Goal: Navigation & Orientation: Find specific page/section

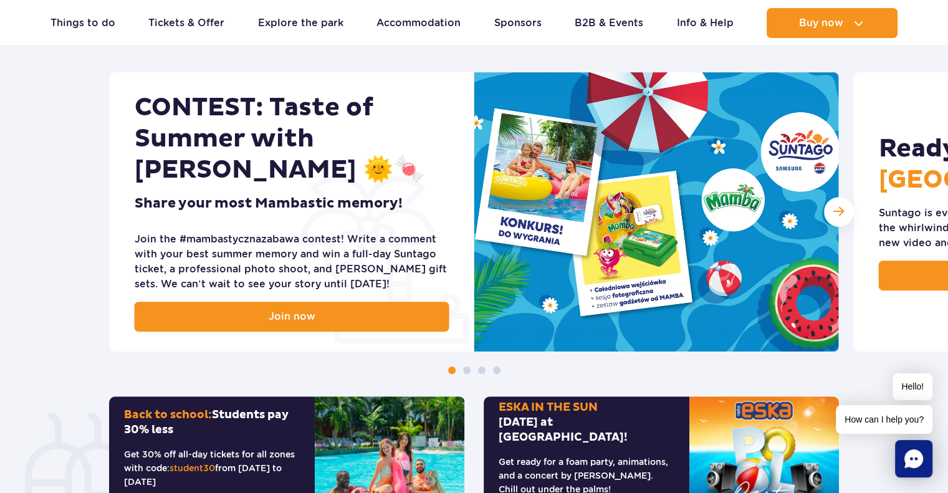
scroll to position [506, 0]
click at [837, 206] on span "Next slide" at bounding box center [838, 212] width 11 height 12
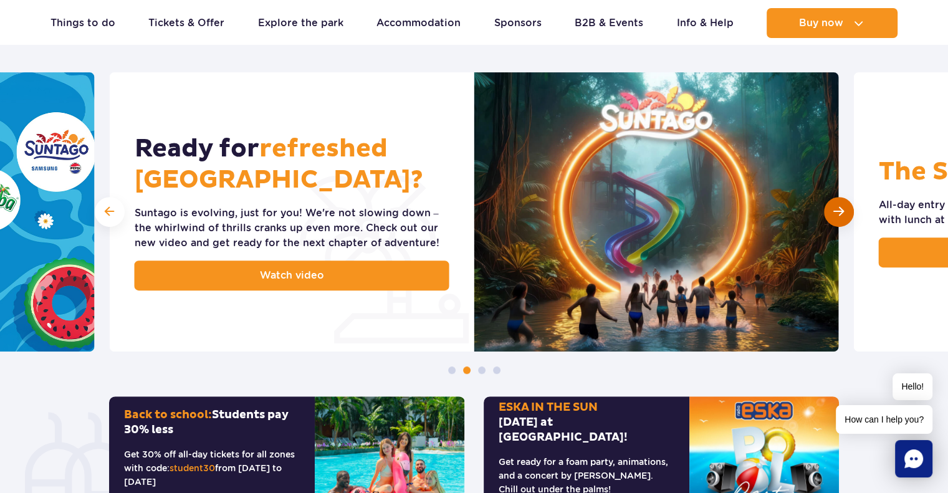
click at [837, 206] on span "Next slide" at bounding box center [838, 212] width 11 height 12
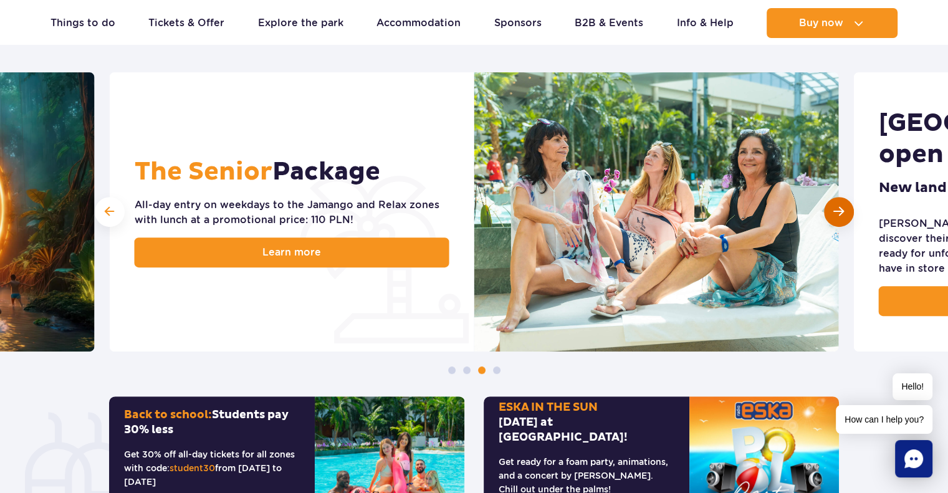
click at [847, 211] on div "Next slide" at bounding box center [839, 212] width 30 height 30
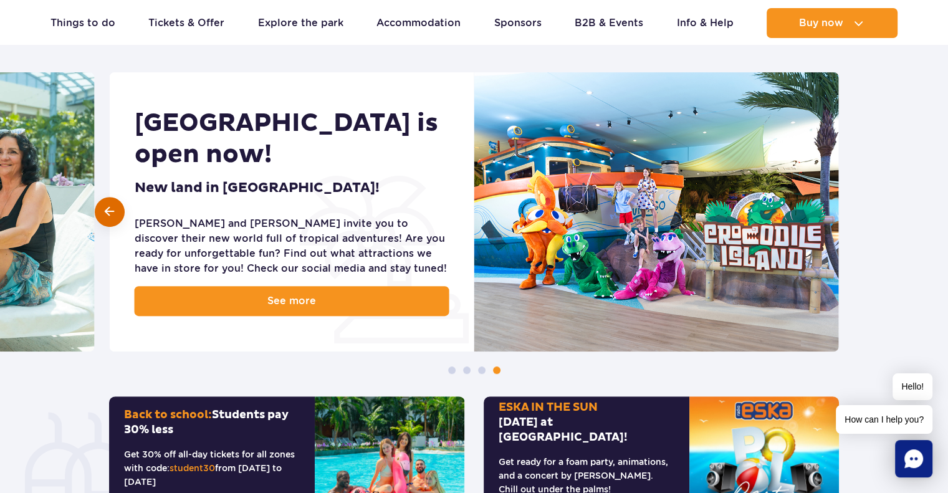
click at [108, 214] on span at bounding box center [109, 212] width 9 height 12
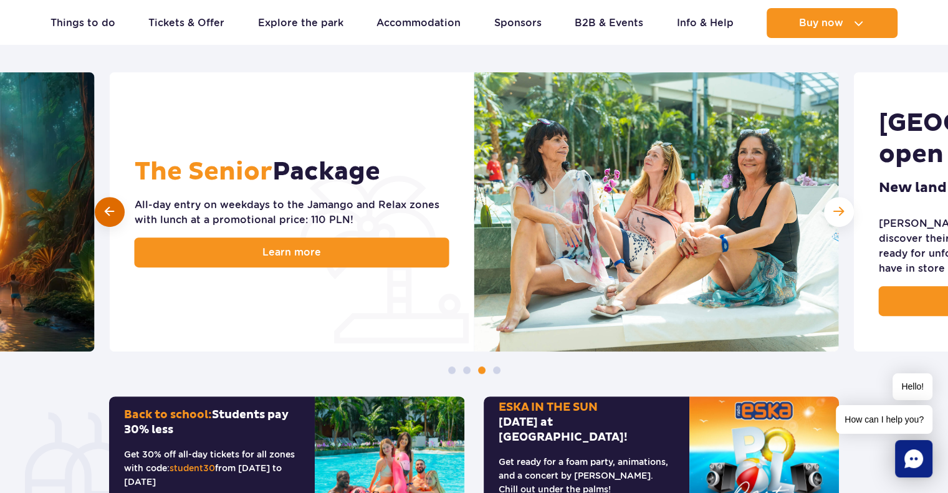
click at [108, 214] on span at bounding box center [109, 212] width 9 height 12
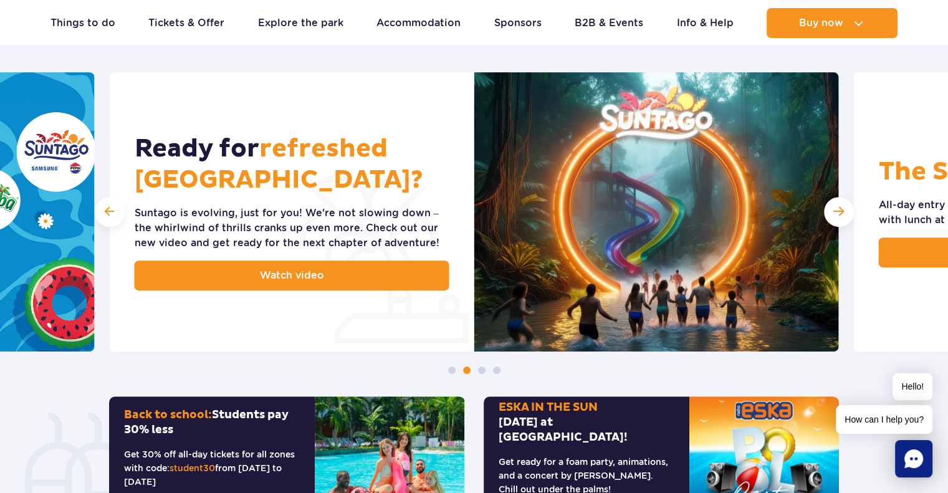
click at [669, 201] on img at bounding box center [656, 211] width 364 height 279
click at [836, 206] on div "Next slide" at bounding box center [839, 212] width 30 height 30
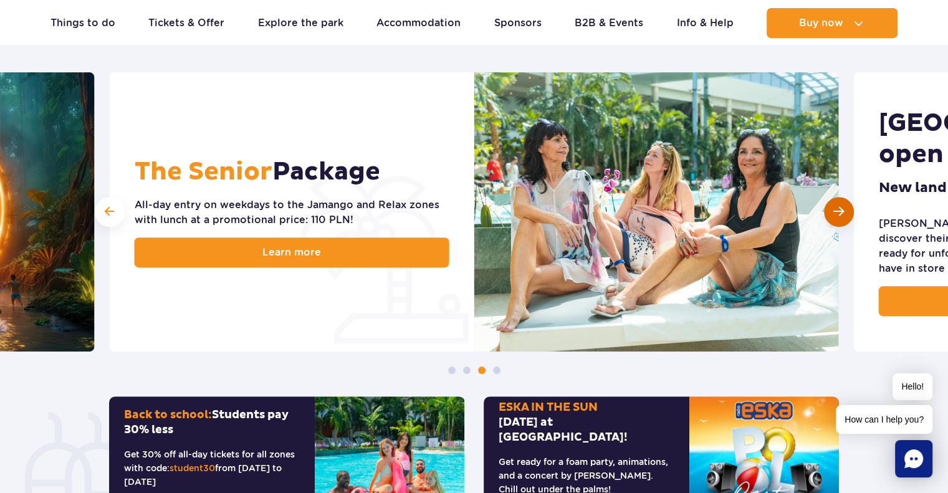
click at [836, 206] on span "Next slide" at bounding box center [838, 212] width 11 height 12
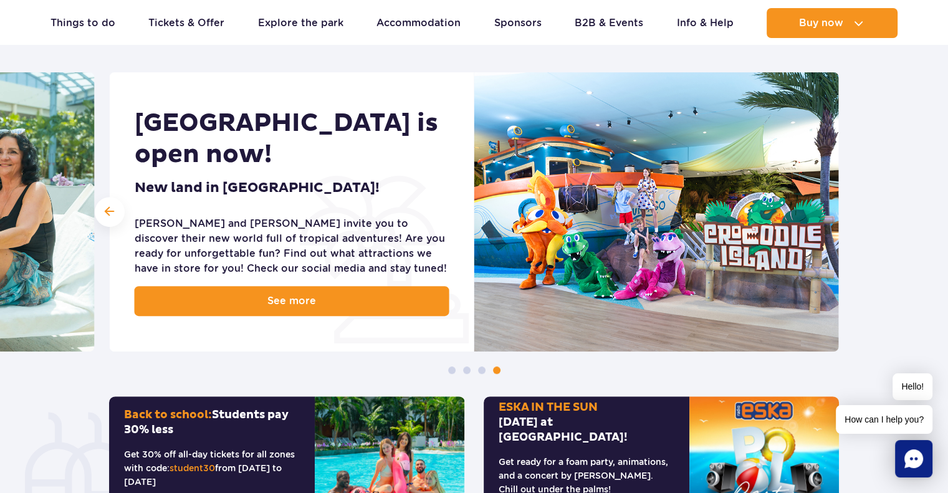
click at [836, 206] on img at bounding box center [656, 211] width 364 height 279
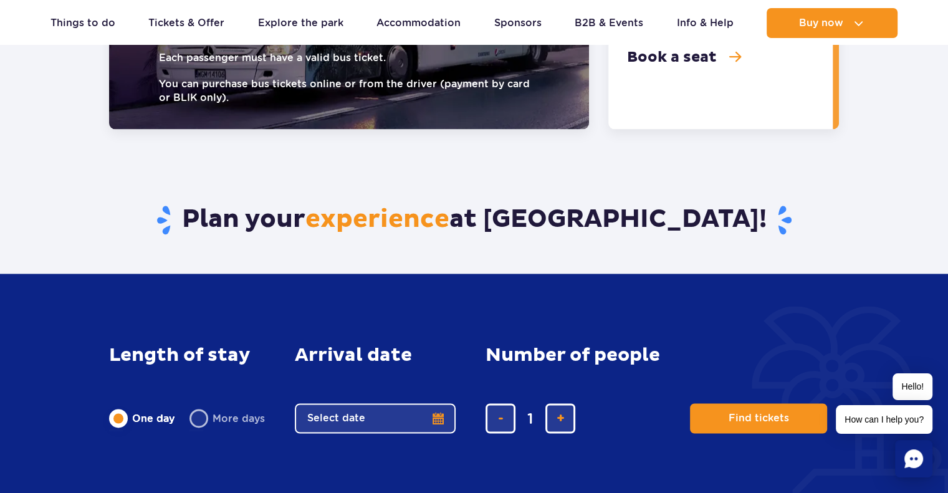
scroll to position [1791, 0]
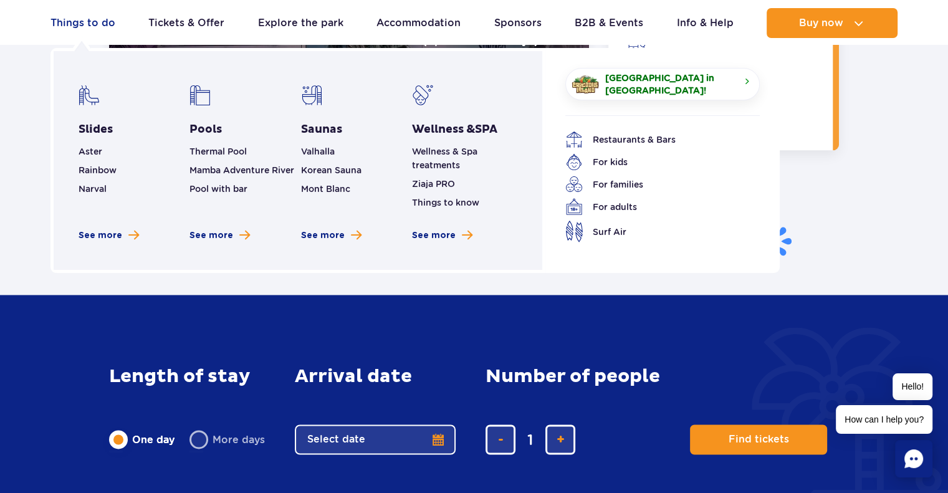
click at [80, 24] on link "Things to do" at bounding box center [82, 23] width 65 height 30
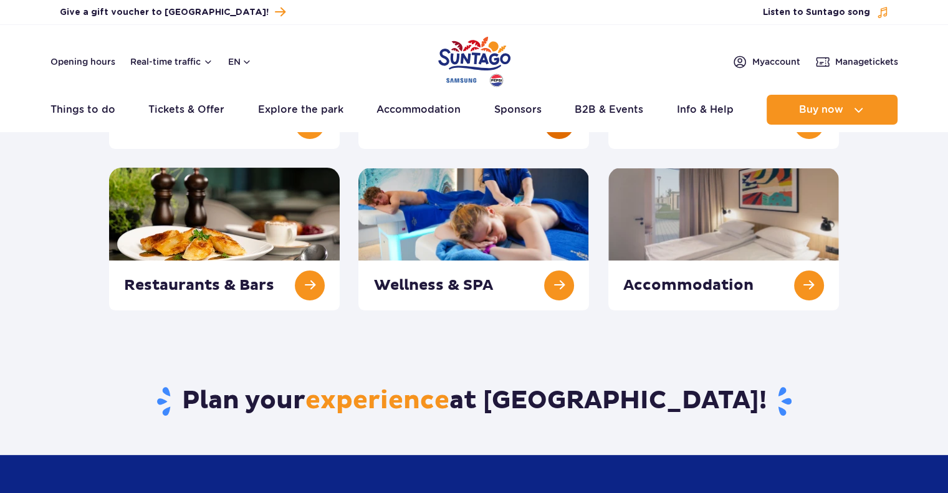
scroll to position [252, 0]
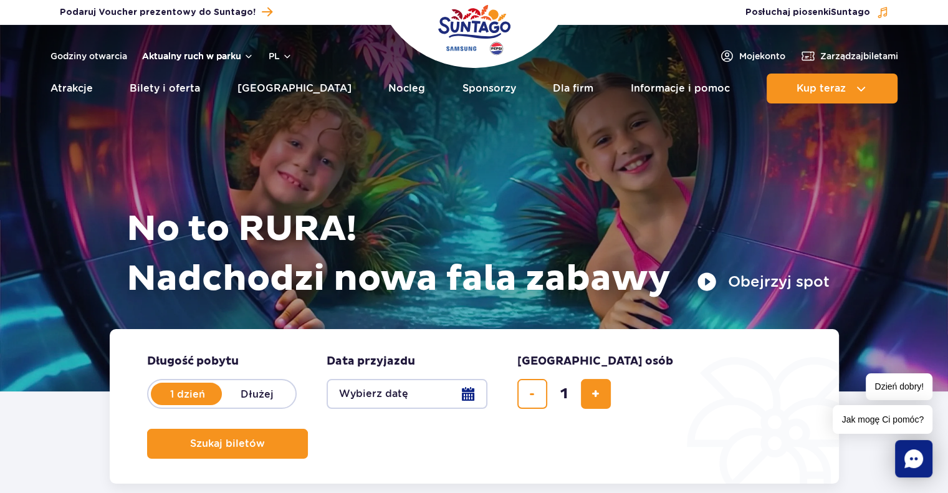
click at [160, 59] on button "Aktualny ruch w parku" at bounding box center [198, 56] width 112 height 10
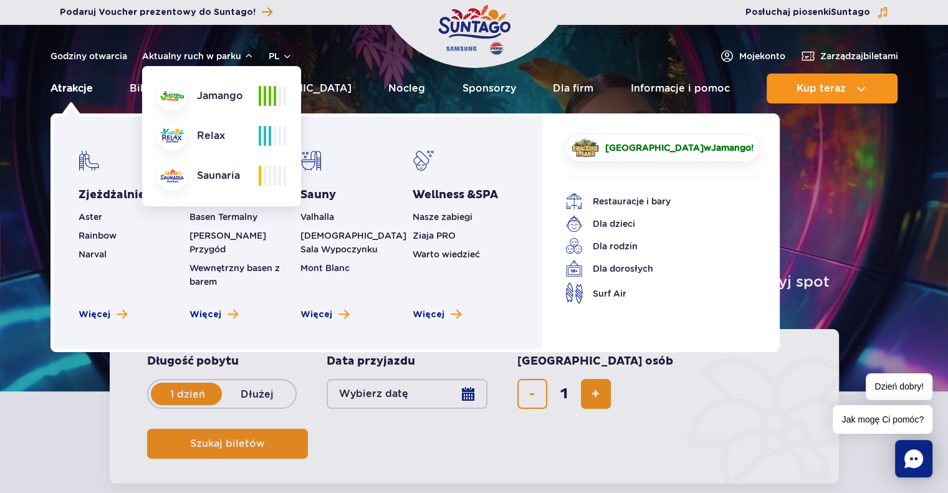
click at [70, 93] on link "Atrakcje" at bounding box center [71, 89] width 42 height 30
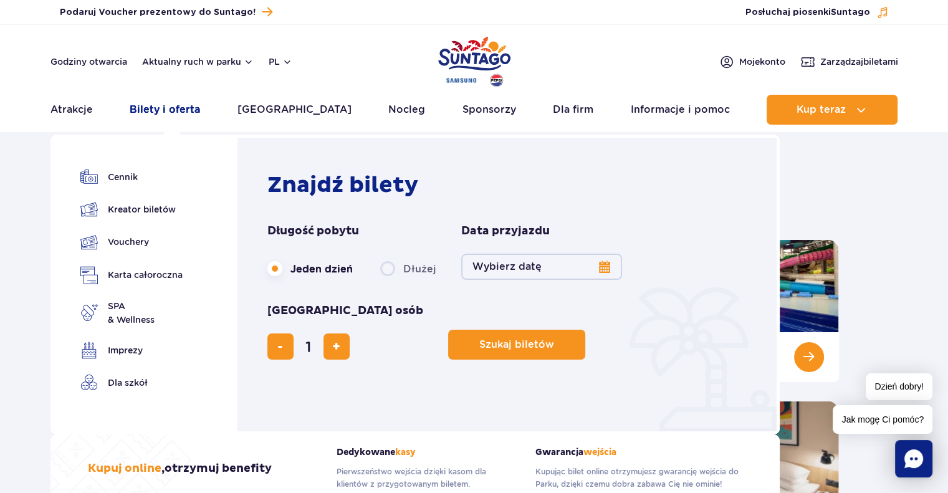
click at [160, 102] on link "Bilety i oferta" at bounding box center [165, 110] width 70 height 30
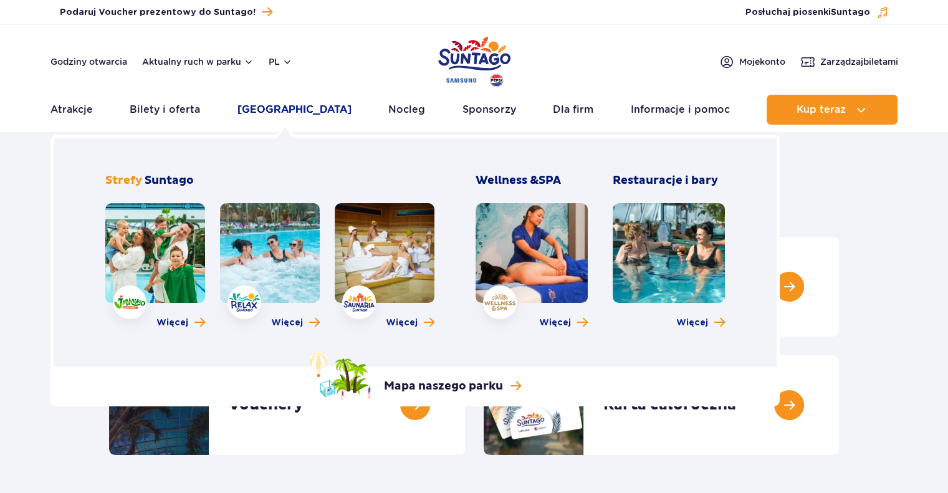
click at [270, 112] on link "[GEOGRAPHIC_DATA]" at bounding box center [294, 110] width 114 height 30
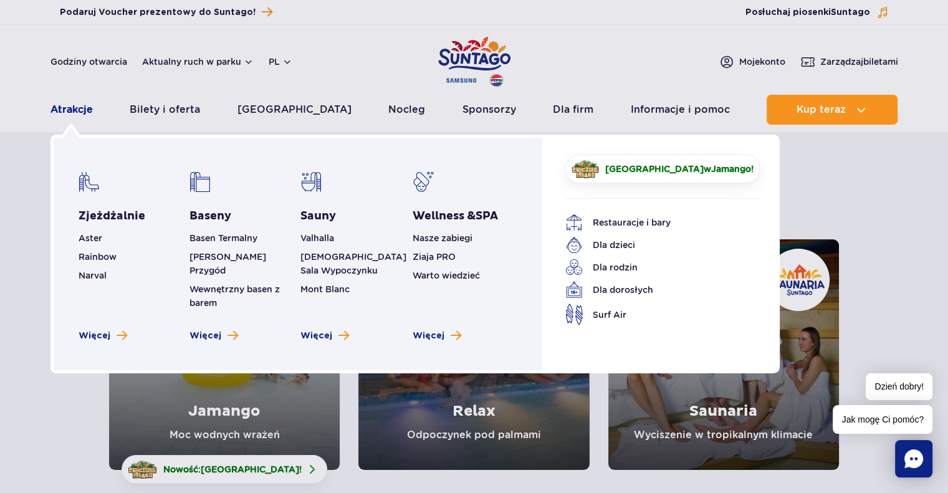
click at [85, 104] on link "Atrakcje" at bounding box center [71, 110] width 42 height 30
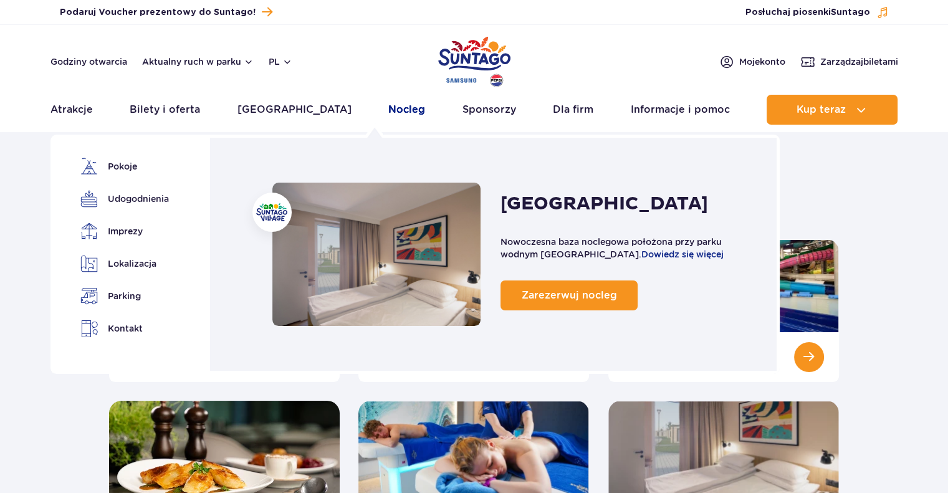
click at [388, 112] on link "Nocleg" at bounding box center [406, 110] width 37 height 30
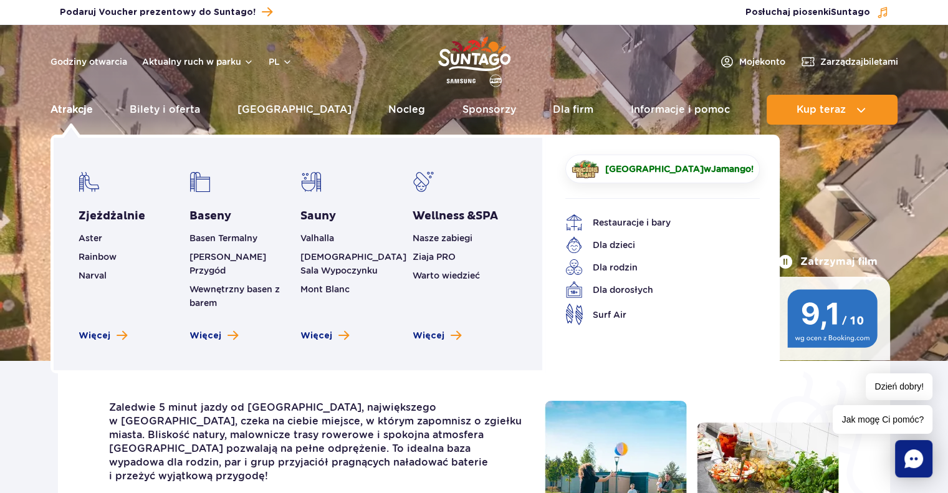
click at [71, 107] on link "Atrakcje" at bounding box center [71, 110] width 42 height 30
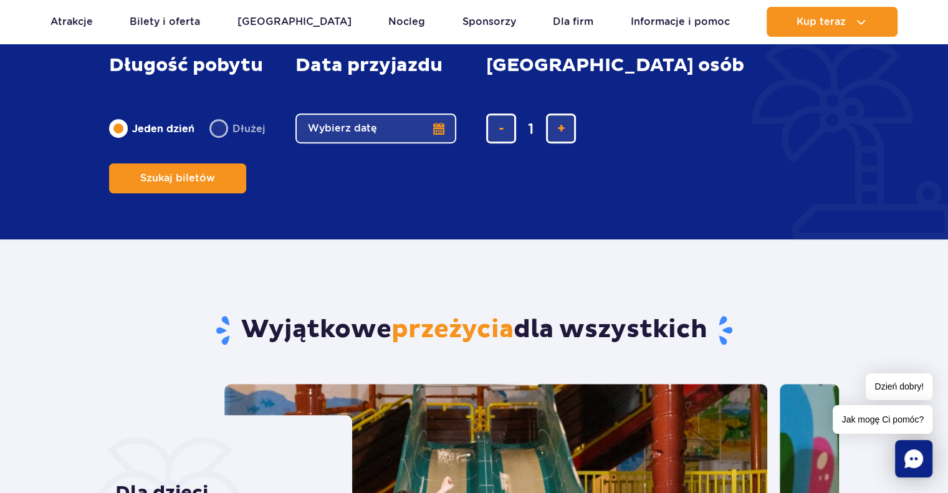
scroll to position [310, 0]
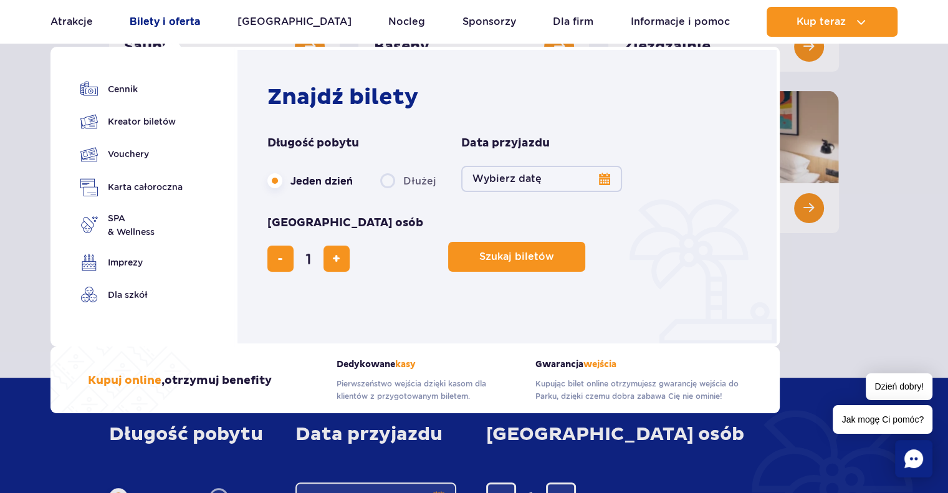
click at [162, 27] on link "Bilety i oferta" at bounding box center [165, 22] width 70 height 30
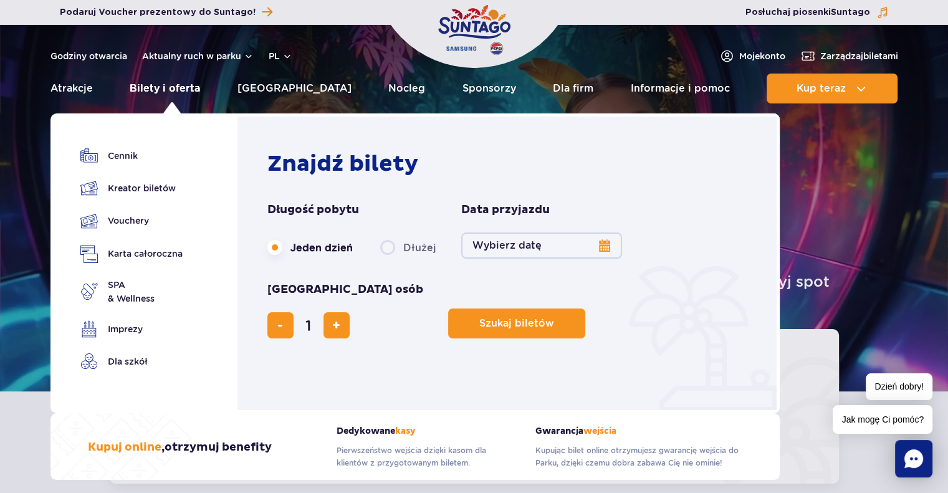
click at [180, 87] on link "Bilety i oferta" at bounding box center [165, 89] width 70 height 30
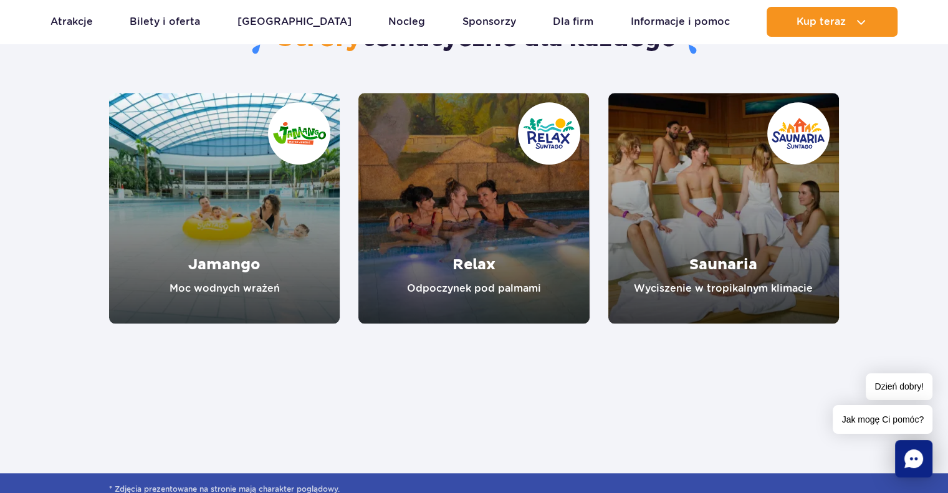
scroll to position [1089, 0]
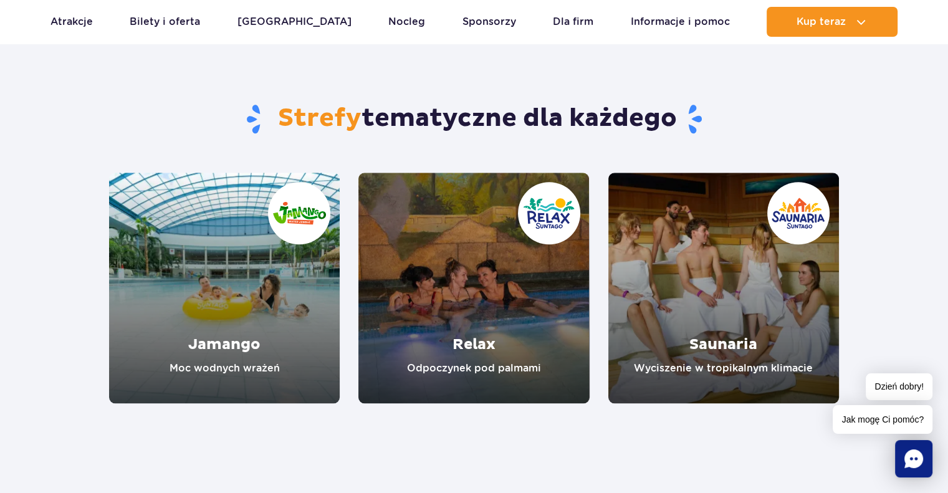
click at [307, 212] on link "Jamango" at bounding box center [224, 288] width 231 height 231
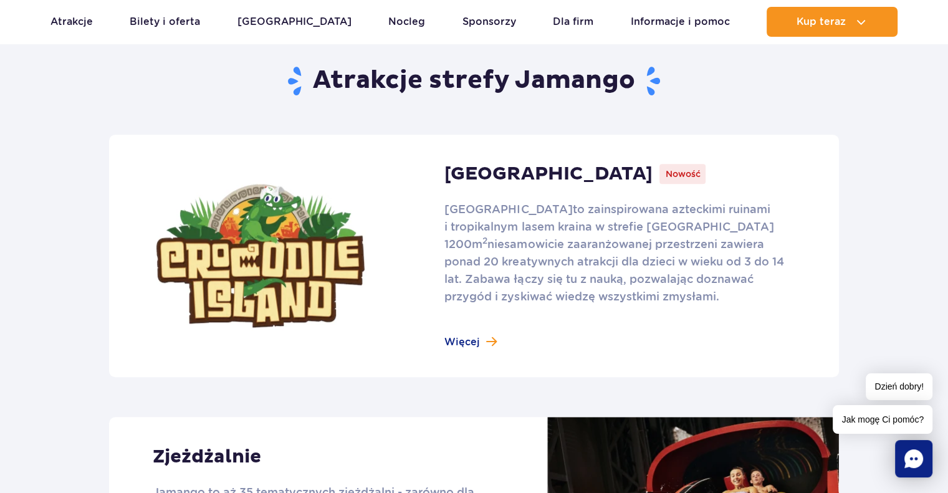
scroll to position [758, 0]
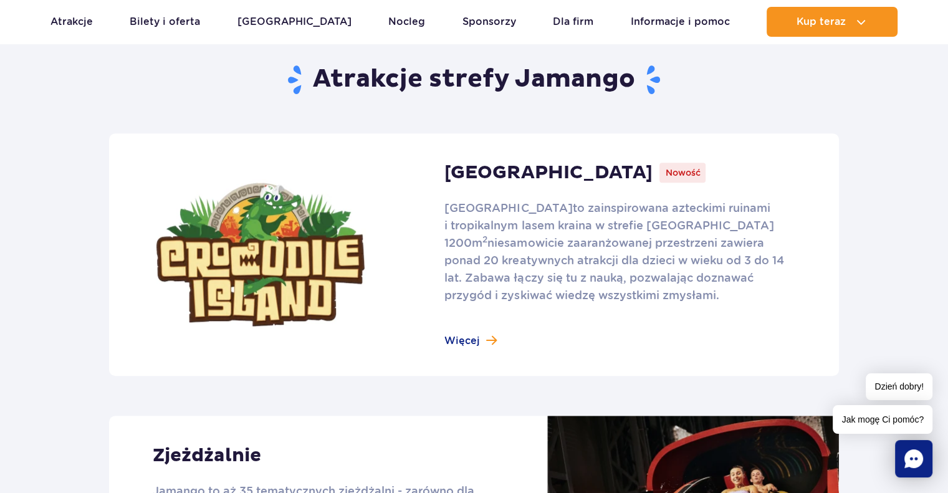
click at [459, 338] on link at bounding box center [474, 254] width 730 height 242
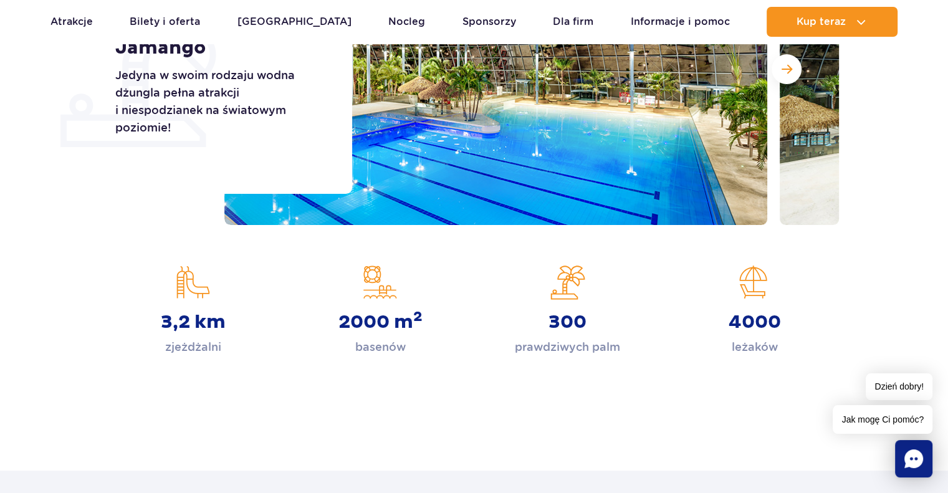
scroll to position [4, 0]
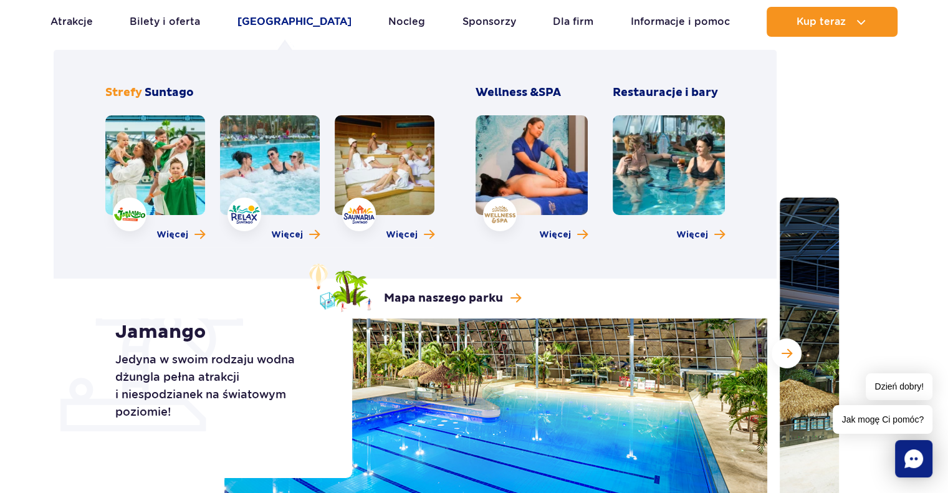
click at [262, 23] on link "[GEOGRAPHIC_DATA]" at bounding box center [294, 22] width 114 height 30
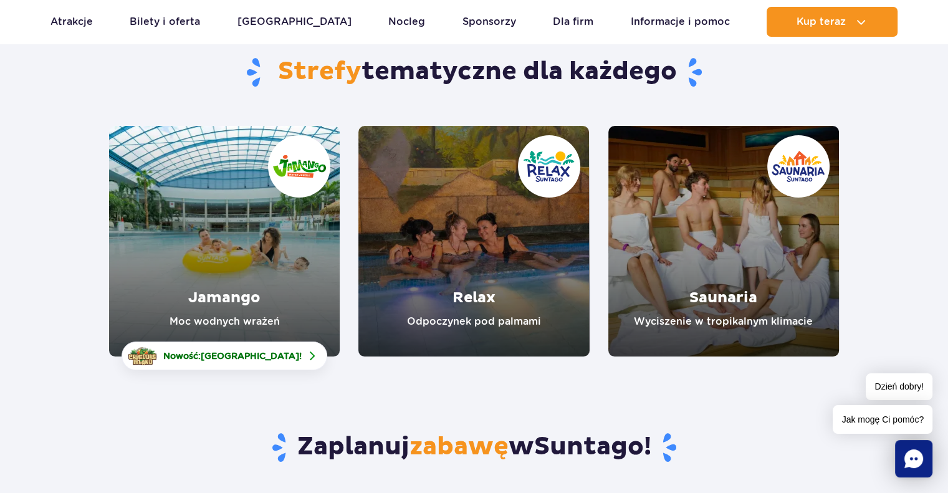
scroll to position [112, 0]
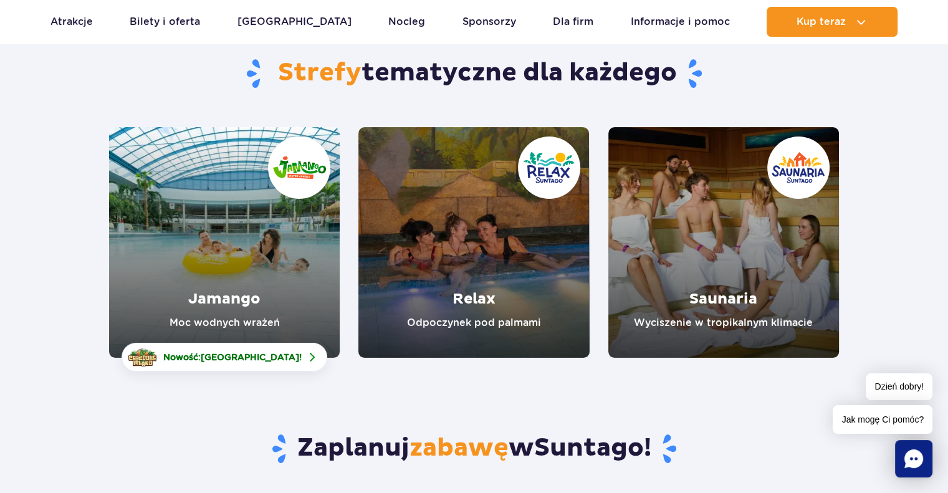
click at [297, 177] on link "Jamango" at bounding box center [224, 242] width 231 height 231
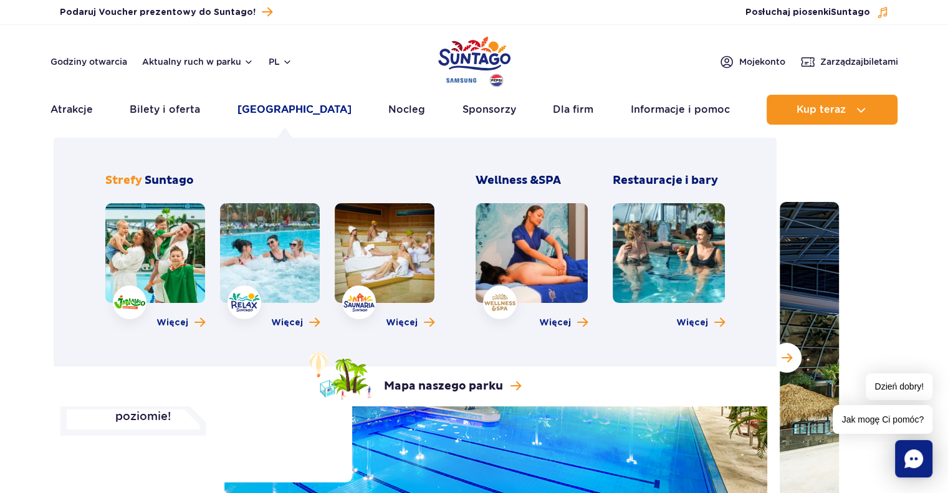
click at [292, 112] on link "[GEOGRAPHIC_DATA]" at bounding box center [294, 110] width 114 height 30
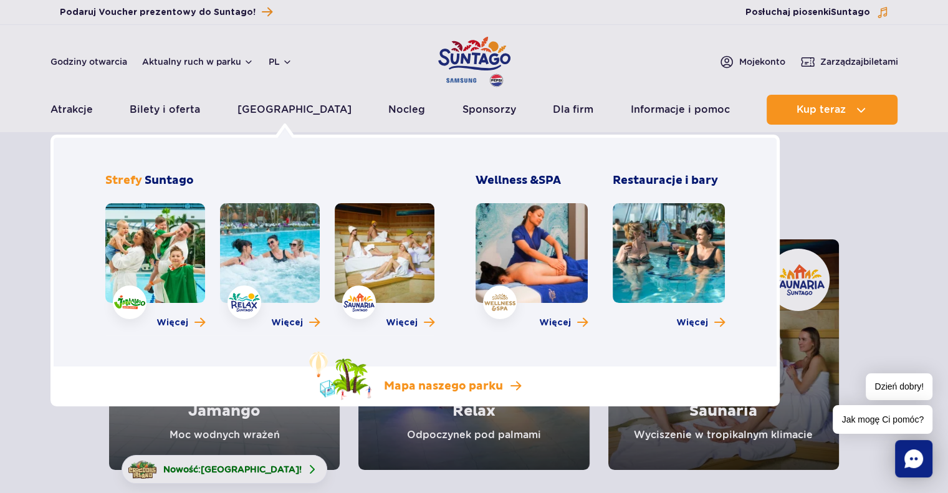
click at [406, 383] on p "Mapa naszego parku" at bounding box center [443, 386] width 119 height 15
